Goal: Task Accomplishment & Management: Manage account settings

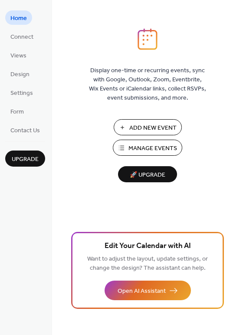
click at [143, 152] on span "Manage Events" at bounding box center [153, 148] width 49 height 9
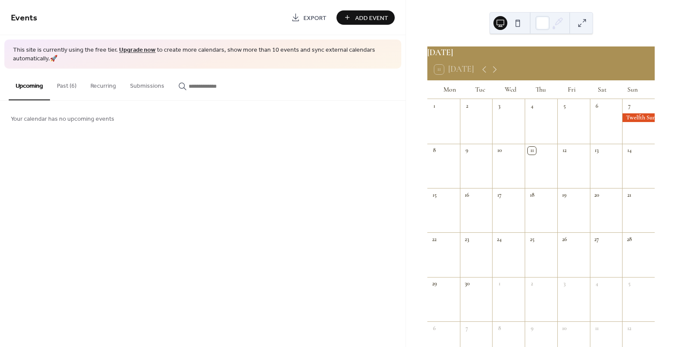
click at [70, 80] on button "Past (6)" at bounding box center [66, 84] width 33 height 31
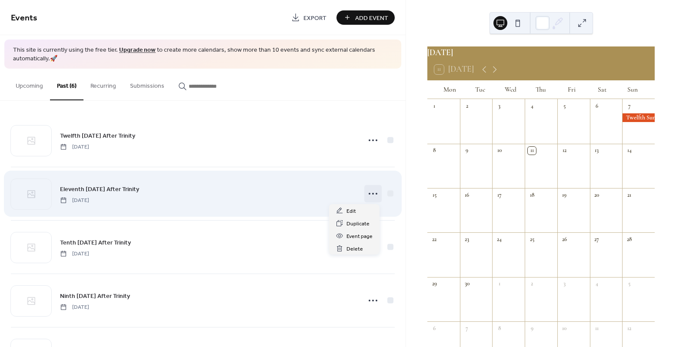
click at [373, 192] on icon at bounding box center [373, 194] width 14 height 14
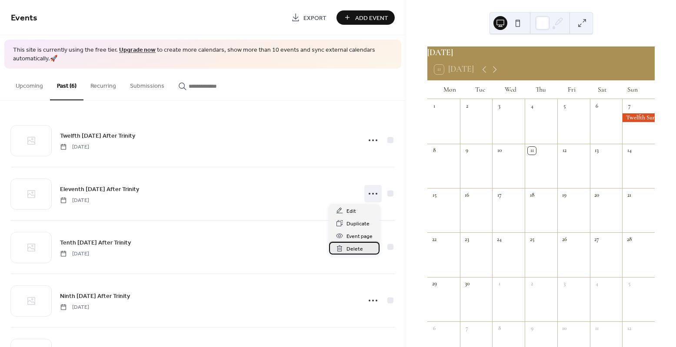
click at [352, 254] on div "Delete" at bounding box center [354, 248] width 50 height 13
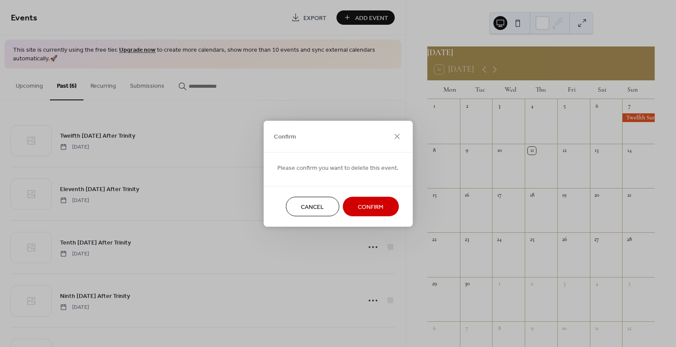
click at [380, 212] on span "Confirm" at bounding box center [371, 207] width 26 height 9
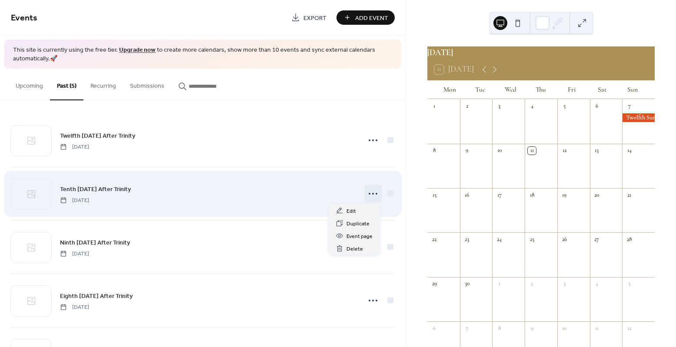
click at [369, 192] on icon at bounding box center [373, 194] width 14 height 14
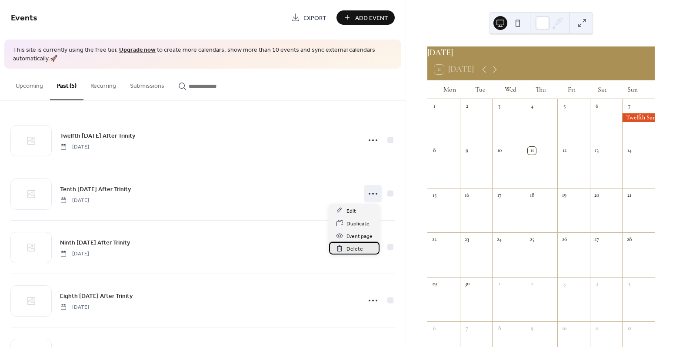
click at [357, 248] on span "Delete" at bounding box center [354, 249] width 17 height 9
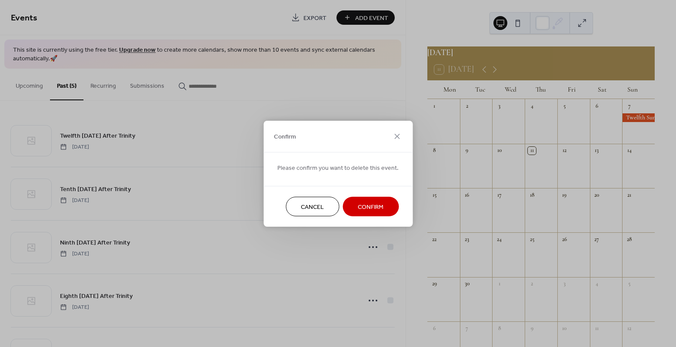
click at [383, 211] on button "Confirm" at bounding box center [371, 207] width 56 height 20
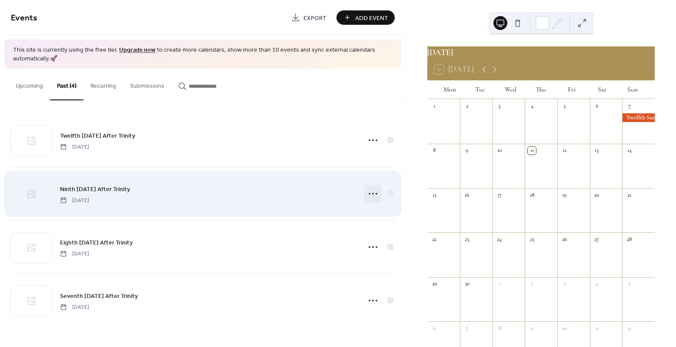
click at [371, 192] on icon at bounding box center [373, 194] width 14 height 14
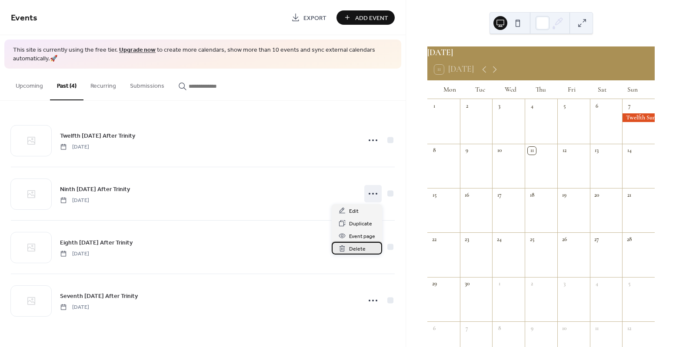
click at [349, 251] on span "Delete" at bounding box center [357, 249] width 17 height 9
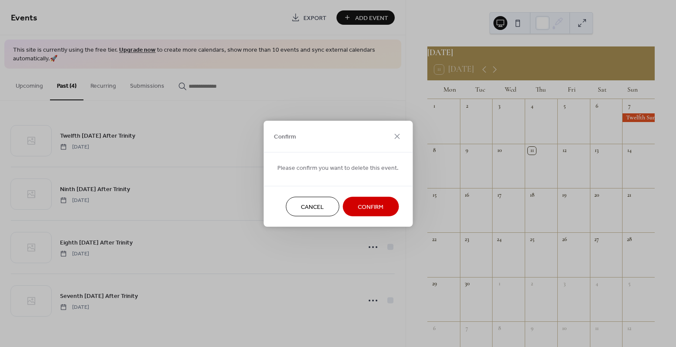
click at [368, 214] on button "Confirm" at bounding box center [371, 207] width 56 height 20
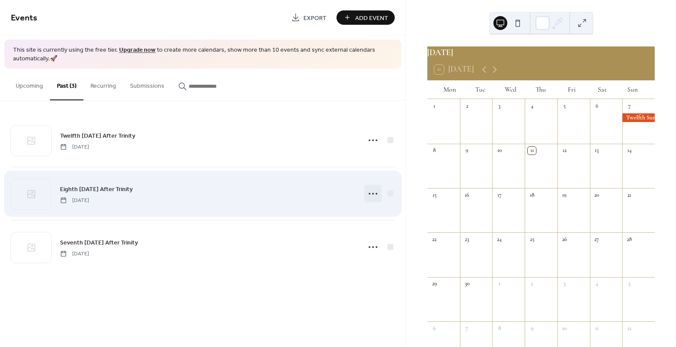
click at [370, 191] on icon at bounding box center [373, 194] width 14 height 14
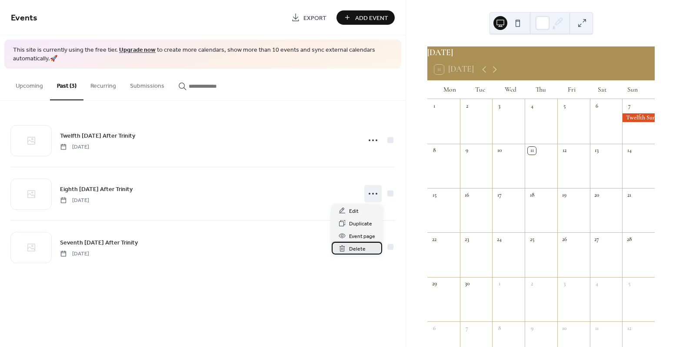
click at [359, 250] on span "Delete" at bounding box center [357, 249] width 17 height 9
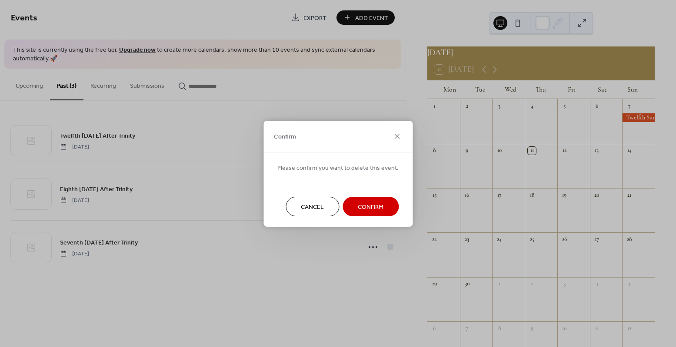
click at [381, 208] on button "Confirm" at bounding box center [371, 207] width 56 height 20
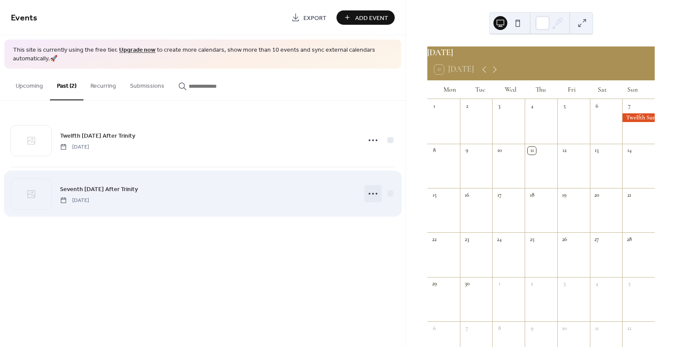
click at [368, 189] on icon at bounding box center [373, 194] width 14 height 14
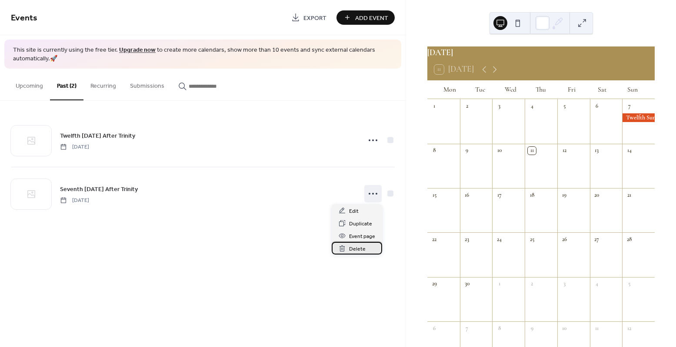
click at [358, 250] on span "Delete" at bounding box center [357, 249] width 17 height 9
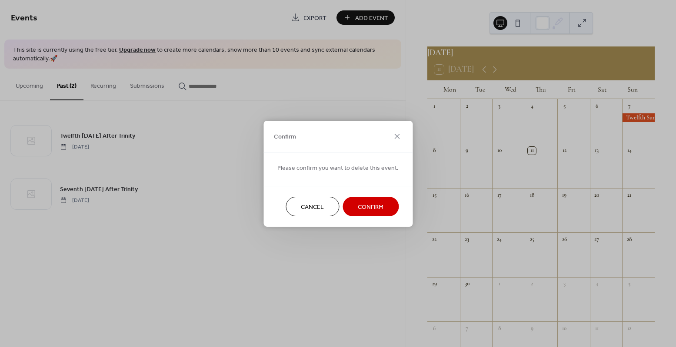
click at [378, 207] on span "Confirm" at bounding box center [371, 207] width 26 height 9
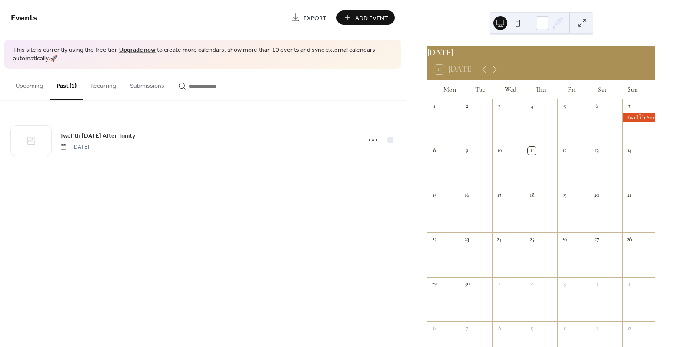
click at [368, 21] on span "Add Event" at bounding box center [371, 17] width 33 height 9
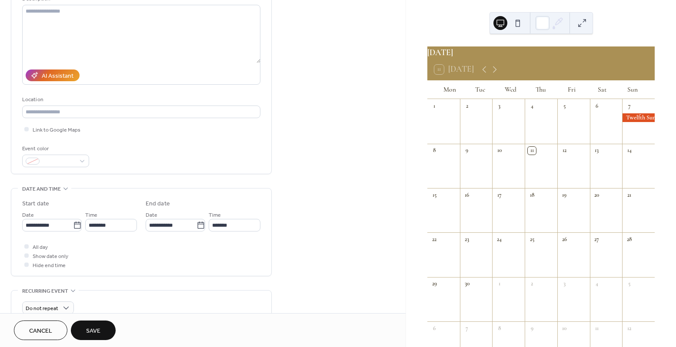
scroll to position [256, 0]
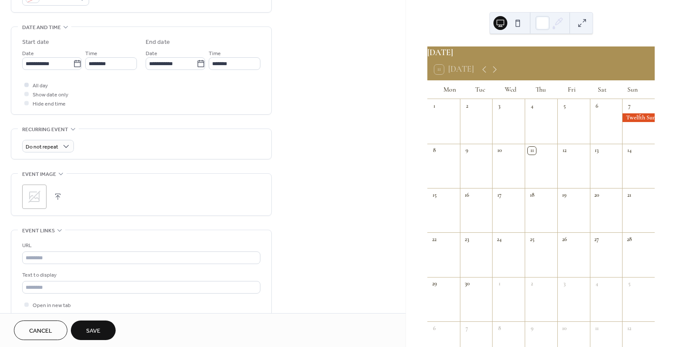
type input "**********"
click at [42, 83] on span "All day" at bounding box center [40, 85] width 15 height 9
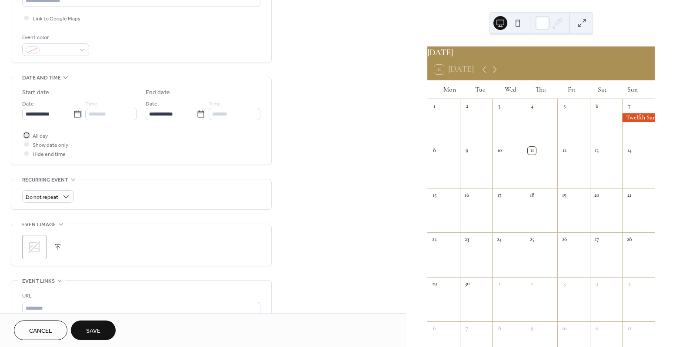
scroll to position [145, 0]
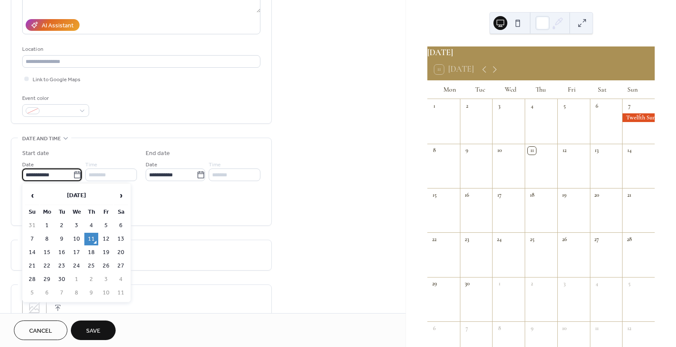
click at [70, 175] on input "**********" at bounding box center [47, 175] width 51 height 13
click at [36, 248] on td "14" at bounding box center [32, 252] width 14 height 13
type input "**********"
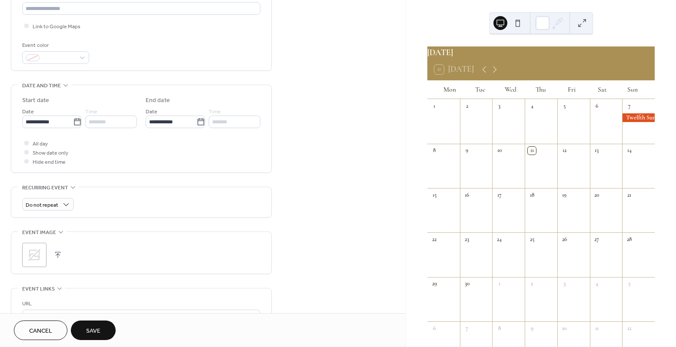
scroll to position [334, 0]
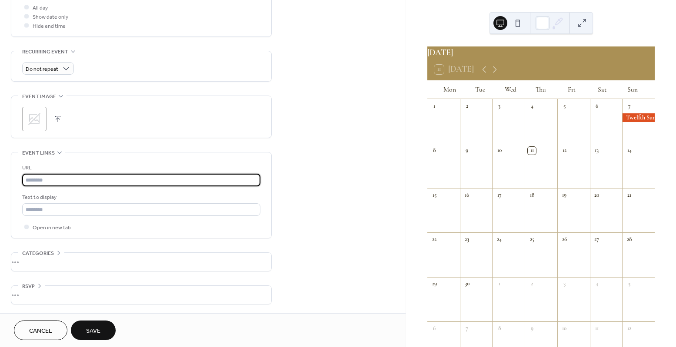
click at [134, 184] on input "text" at bounding box center [141, 180] width 238 height 13
paste input "**********"
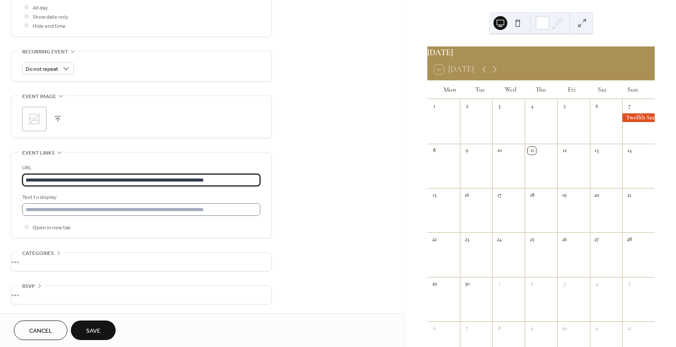
type input "**********"
click at [31, 205] on input "text" at bounding box center [141, 209] width 238 height 13
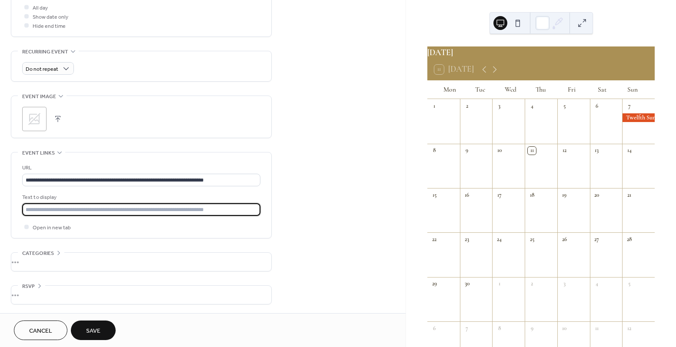
type input "**********"
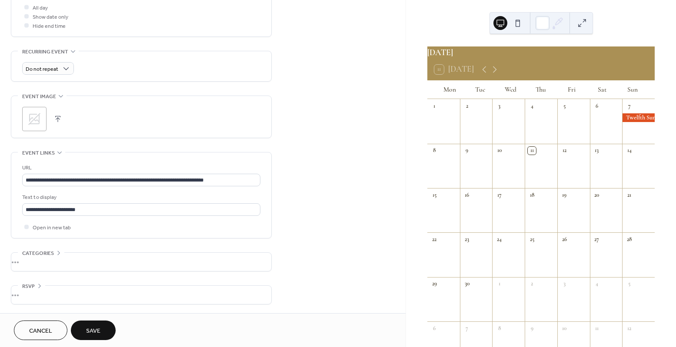
click at [96, 327] on span "Save" at bounding box center [93, 331] width 14 height 9
